Goal: Information Seeking & Learning: Check status

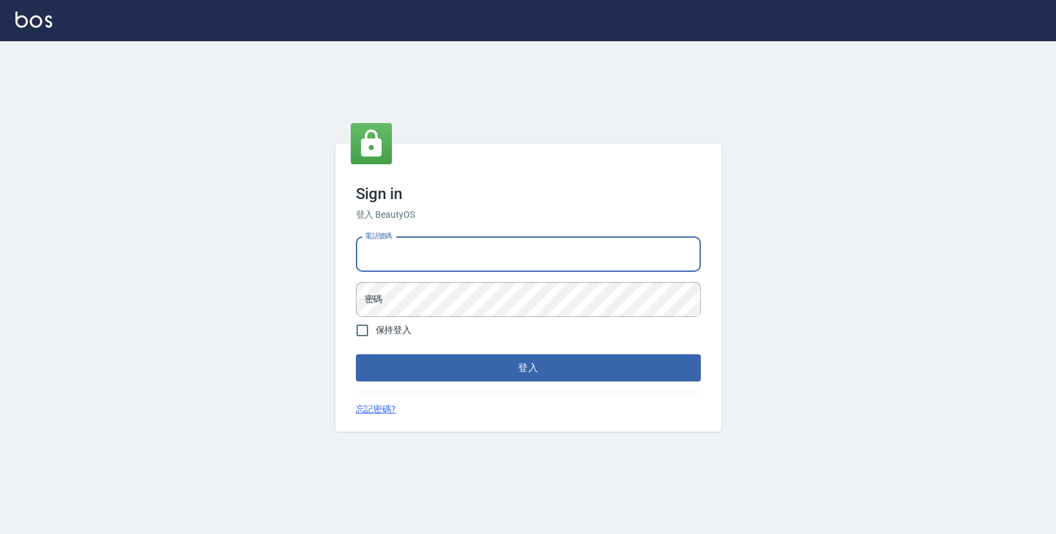
type input "0423178168"
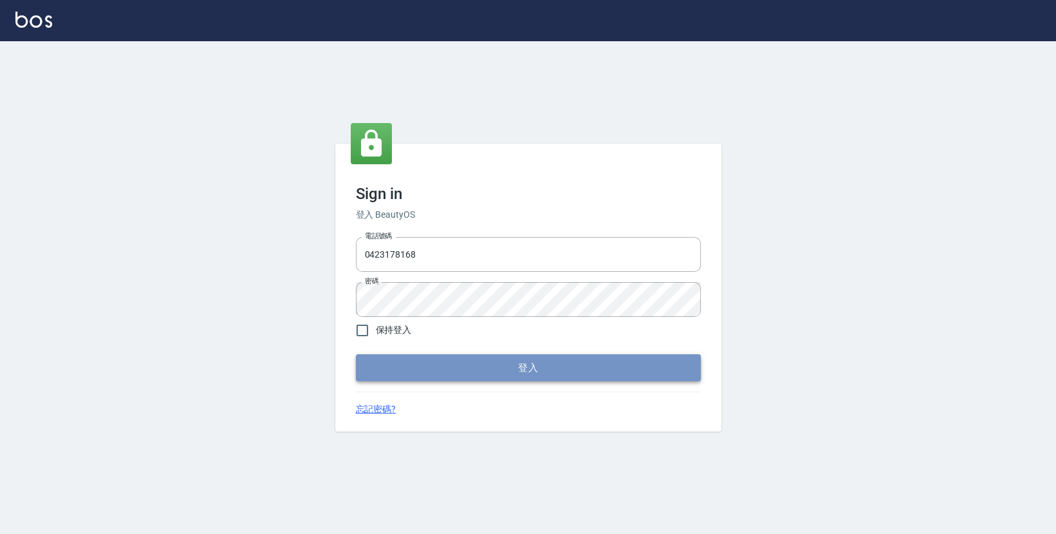
click at [429, 361] on button "登入" at bounding box center [528, 367] width 345 height 27
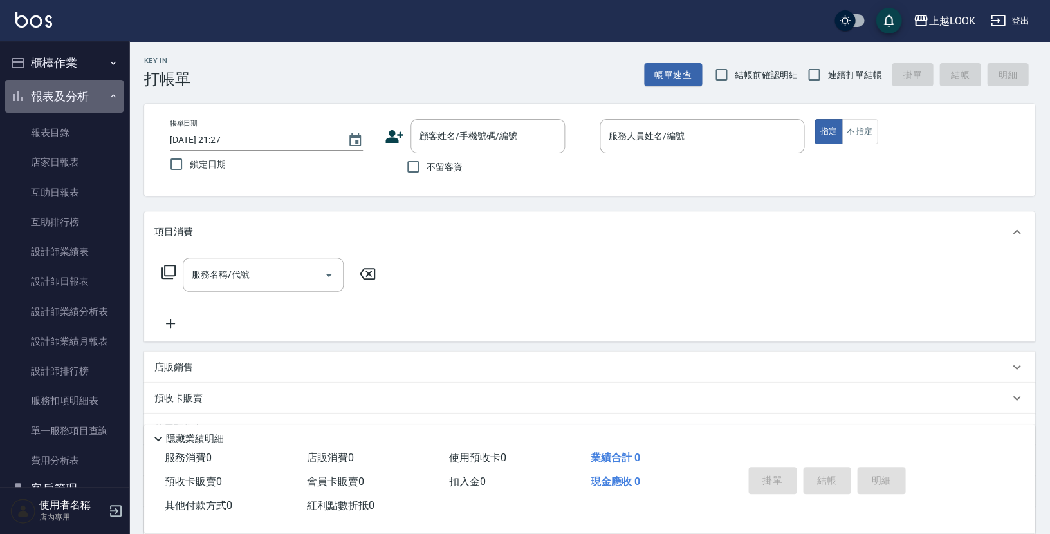
click at [61, 97] on button "報表及分析" at bounding box center [64, 96] width 118 height 33
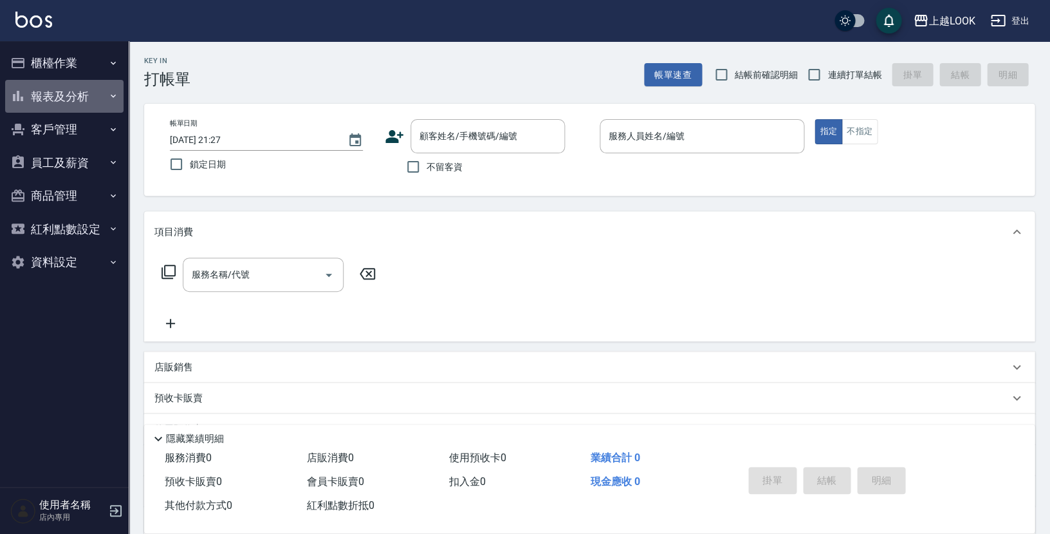
click at [61, 97] on button "報表及分析" at bounding box center [64, 96] width 118 height 33
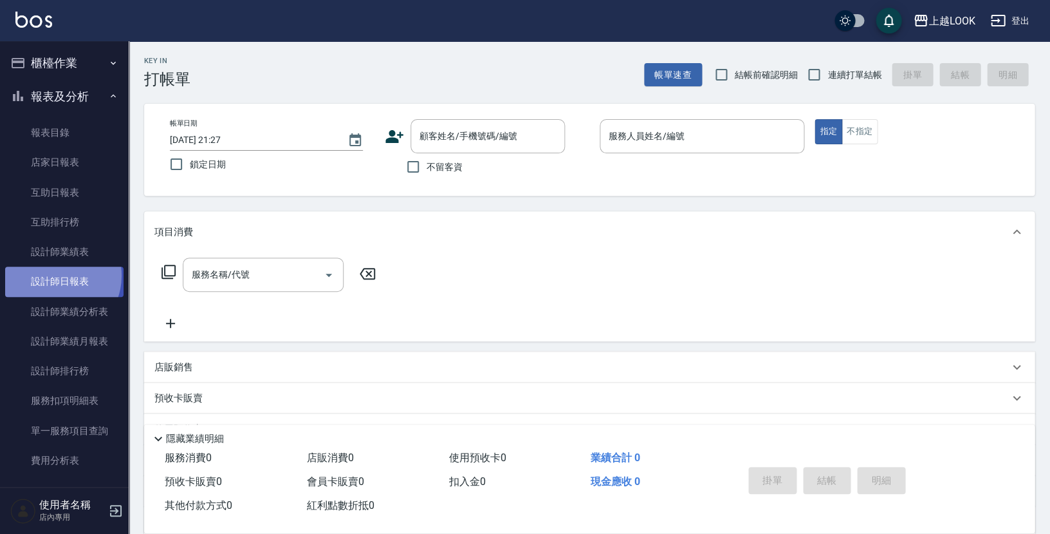
click at [54, 272] on link "設計師日報表" at bounding box center [64, 281] width 118 height 30
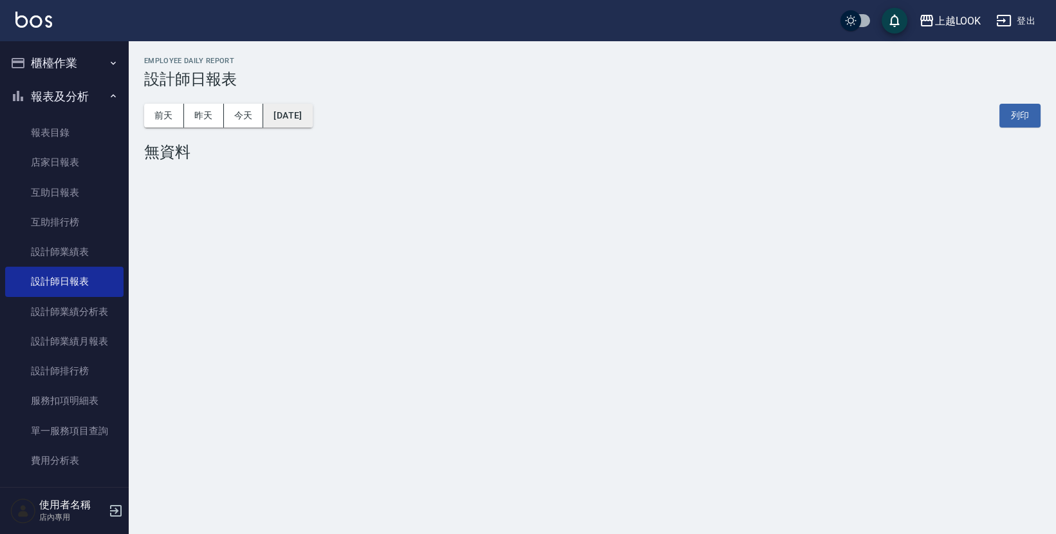
click at [289, 111] on button "[DATE]" at bounding box center [287, 116] width 49 height 24
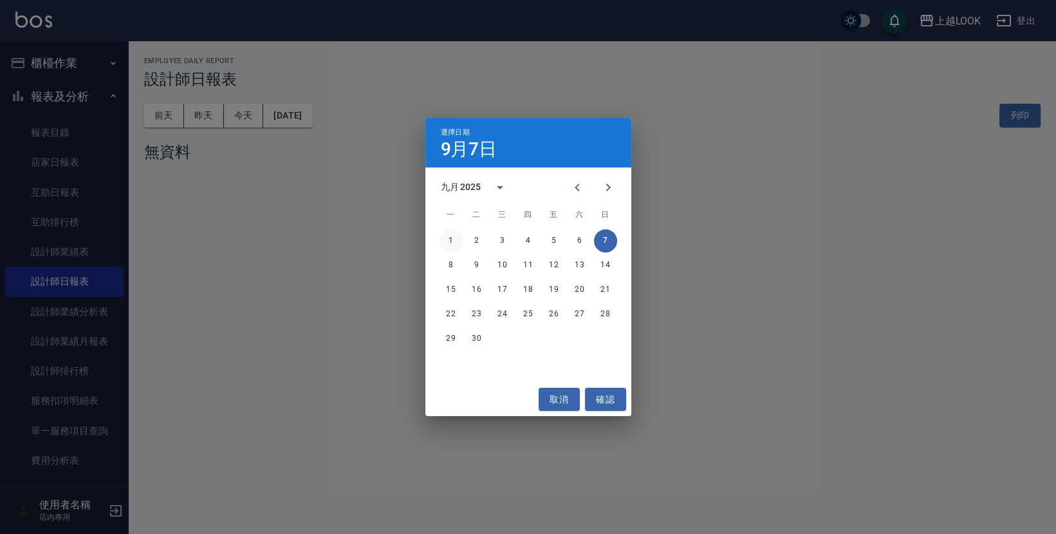
click at [445, 245] on button "1" at bounding box center [451, 240] width 23 height 23
